Goal: Task Accomplishment & Management: Use online tool/utility

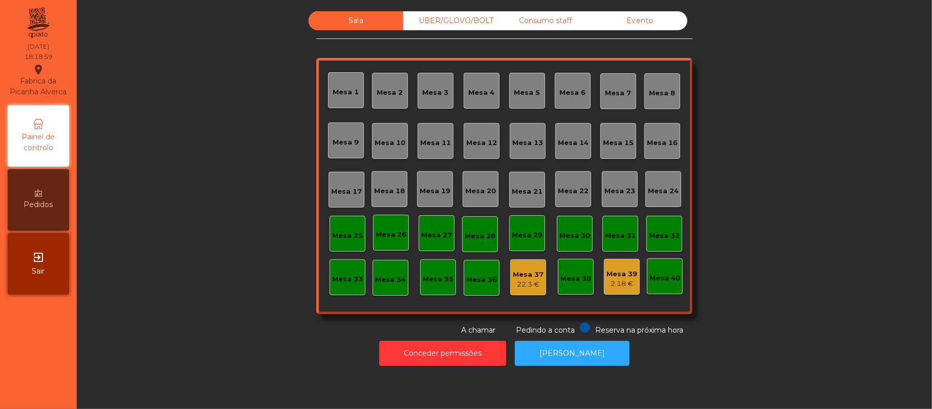
click at [645, 19] on div "Evento" at bounding box center [640, 20] width 95 height 19
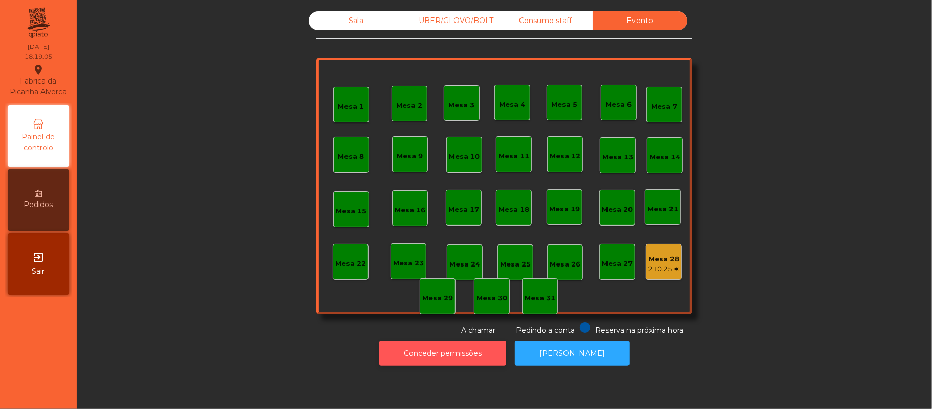
click at [463, 353] on button "Conceder permissões" at bounding box center [442, 353] width 127 height 25
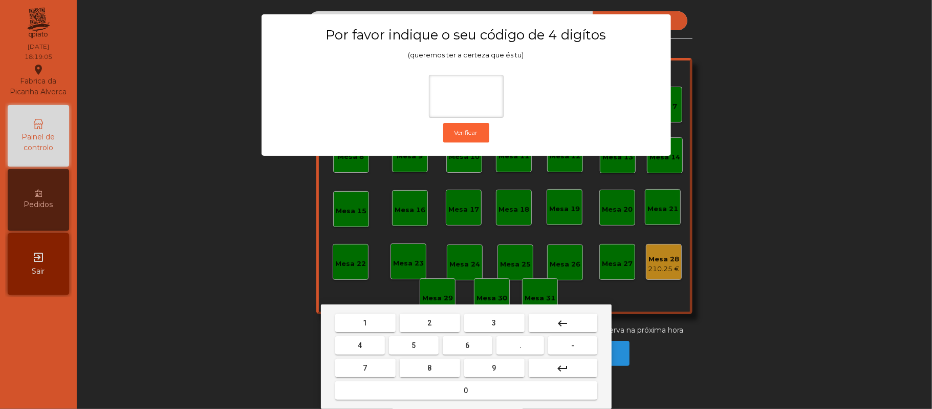
click at [427, 312] on mat-keyboard-key "2" at bounding box center [430, 322] width 65 height 23
click at [468, 345] on span "6" at bounding box center [468, 345] width 4 height 8
click at [365, 323] on span "1" at bounding box center [366, 323] width 4 height 8
click at [418, 358] on button "8" at bounding box center [430, 367] width 60 height 18
click at [562, 319] on mat-icon "keyboard_backspace" at bounding box center [563, 323] width 12 height 12
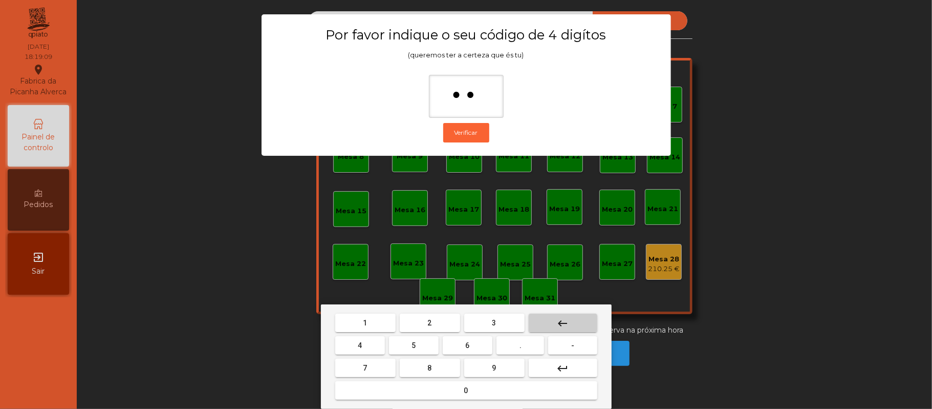
click at [562, 322] on mat-icon "keyboard_backspace" at bounding box center [563, 323] width 12 height 12
type input "*"
click at [560, 322] on mat-icon "keyboard_backspace" at bounding box center [563, 323] width 12 height 12
click at [564, 323] on mat-icon "keyboard_backspace" at bounding box center [563, 323] width 12 height 12
click at [429, 323] on span "2" at bounding box center [430, 323] width 4 height 8
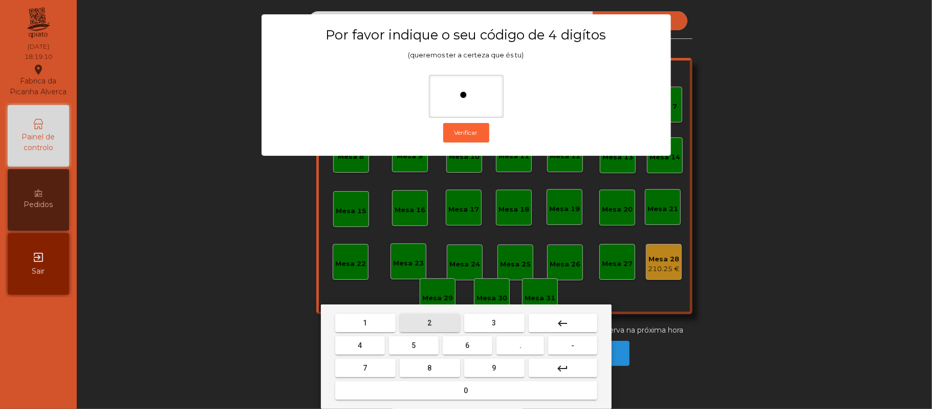
click at [465, 345] on button "6" at bounding box center [468, 345] width 50 height 18
click at [365, 323] on span "1" at bounding box center [366, 323] width 4 height 8
click at [414, 345] on span "5" at bounding box center [414, 345] width 4 height 8
type input "****"
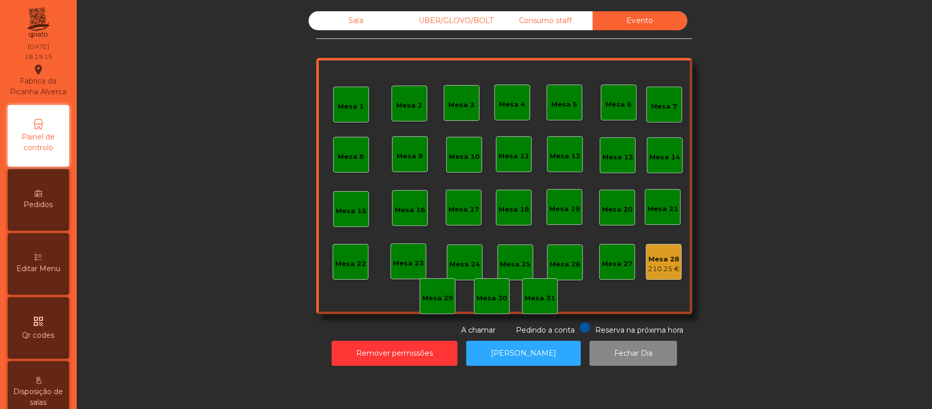
click at [822, 150] on div "Sala UBER/GLOVO/BOLT Consumo staff Evento Mesa 1 Mesa 2 [GEOGRAPHIC_DATA] 4 [GE…" at bounding box center [505, 173] width 828 height 324
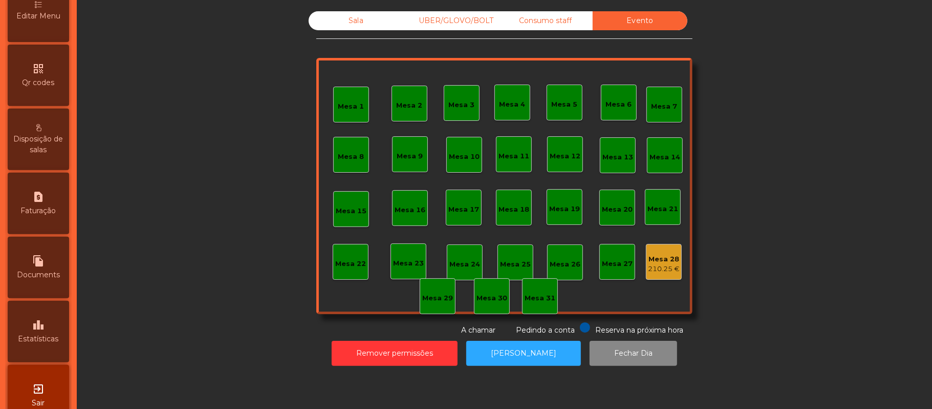
click at [54, 341] on div "leaderboard Estatísticas" at bounding box center [38, 331] width 61 height 61
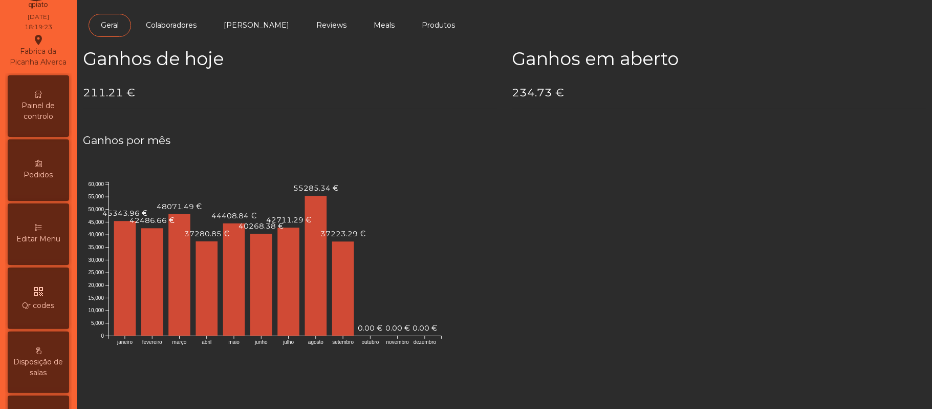
scroll to position [28, 0]
click at [53, 113] on span "Painel de controlo" at bounding box center [38, 113] width 56 height 22
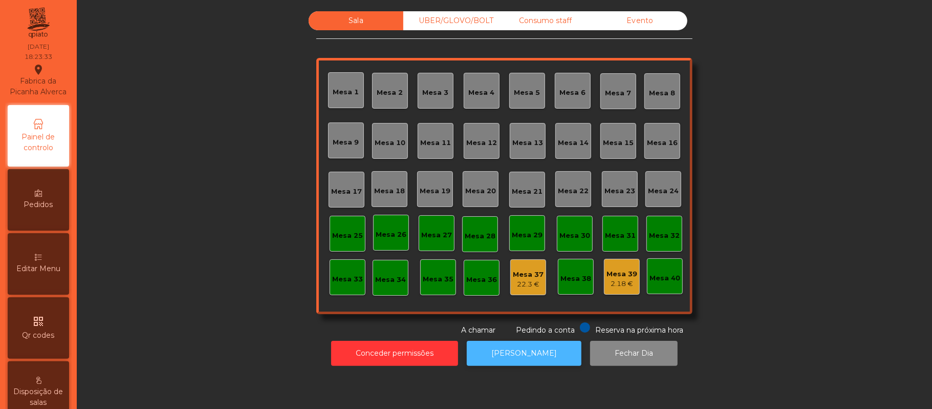
click at [535, 352] on button "[PERSON_NAME]" at bounding box center [524, 353] width 115 height 25
